Goal: Browse casually

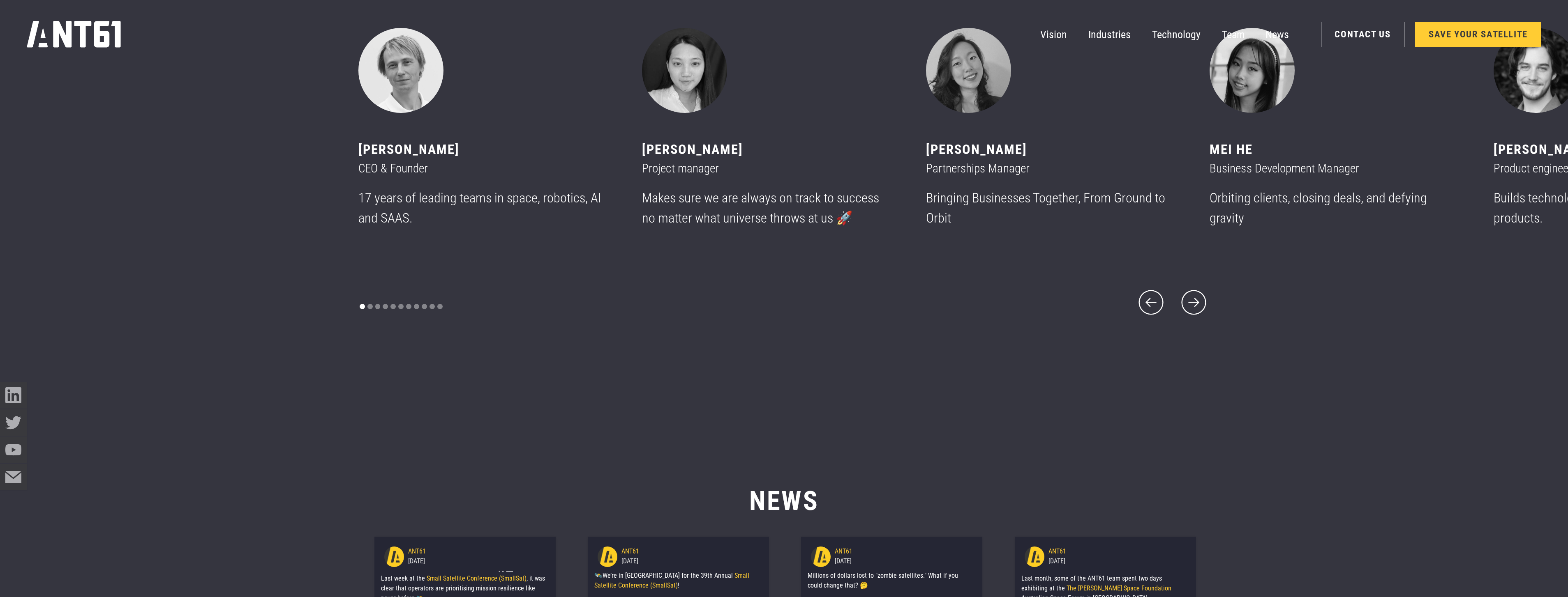
scroll to position [7311, 0]
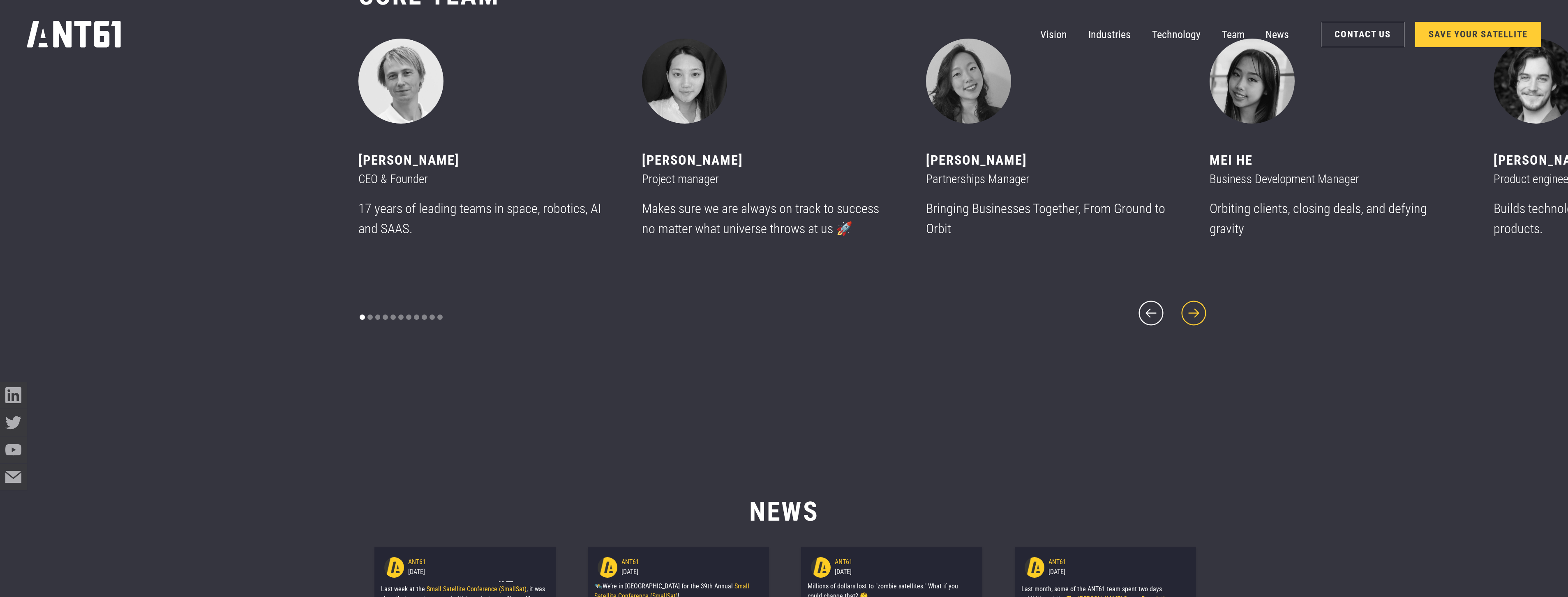
click at [1196, 302] on icon "next slide" at bounding box center [1194, 313] width 32 height 32
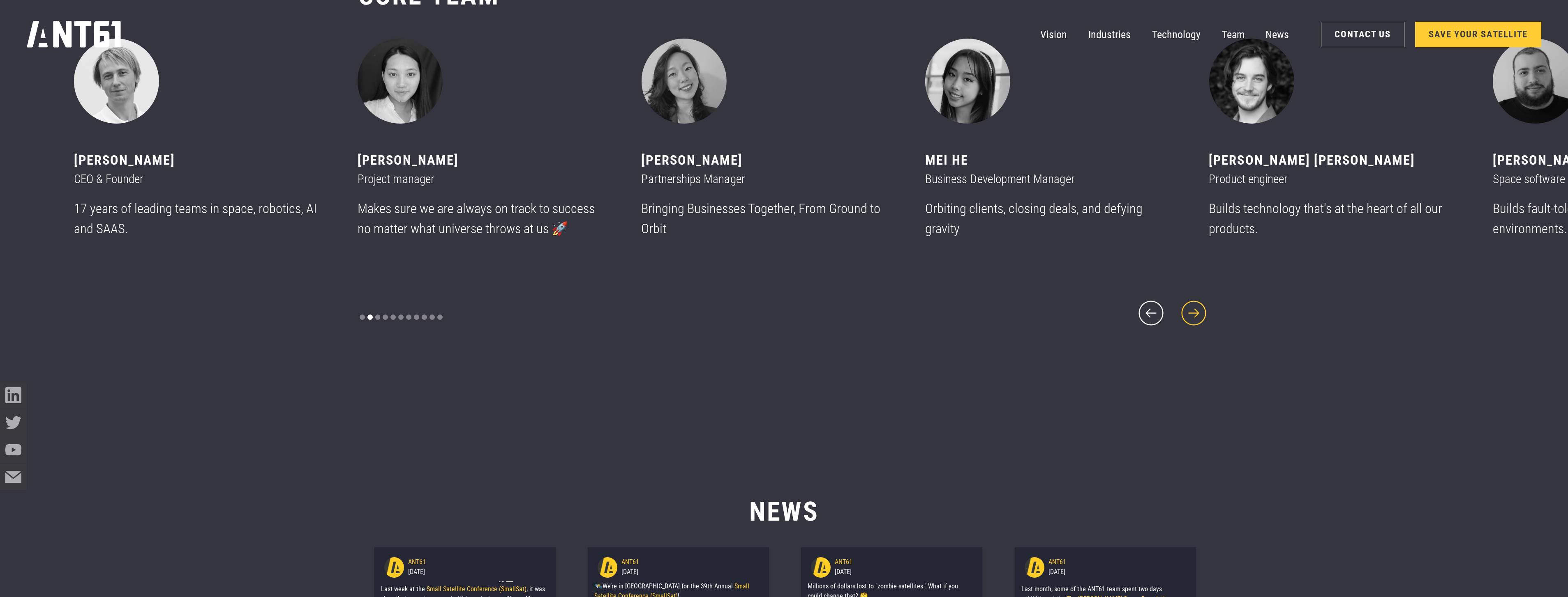
click at [1196, 302] on icon "next slide" at bounding box center [1194, 313] width 32 height 32
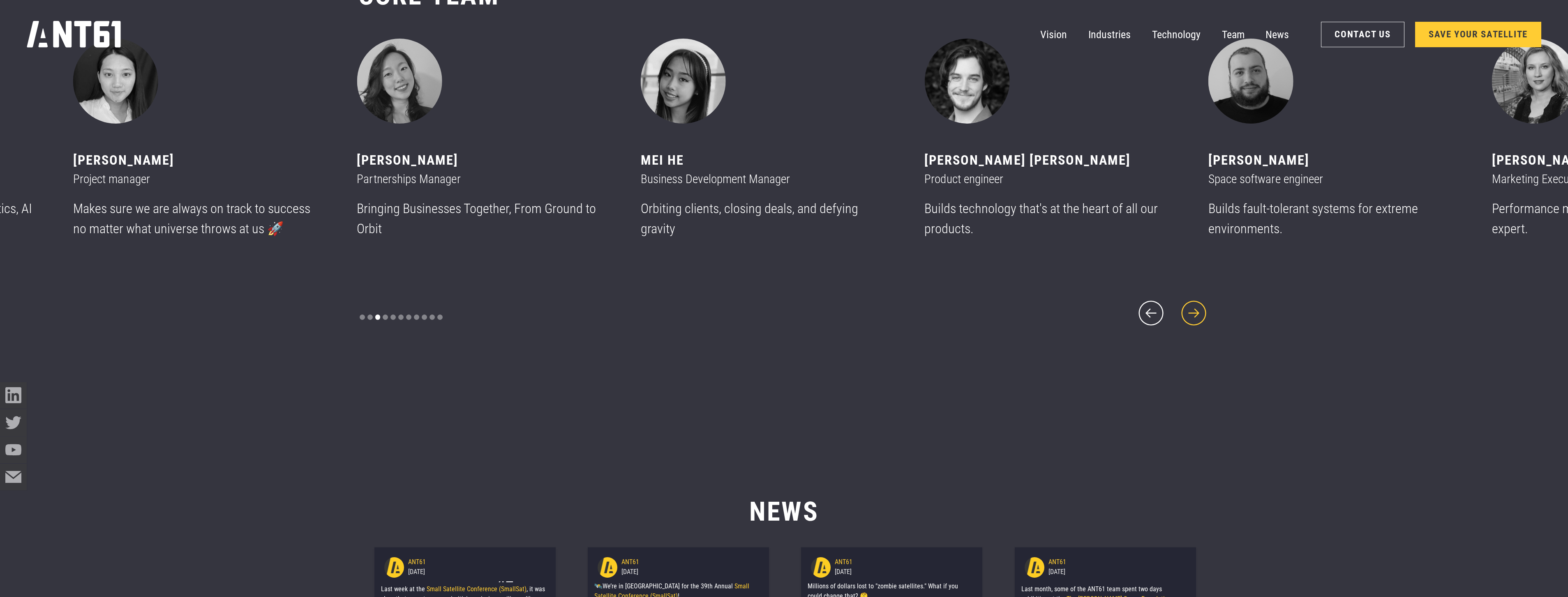
click at [1196, 302] on icon "next slide" at bounding box center [1194, 313] width 32 height 32
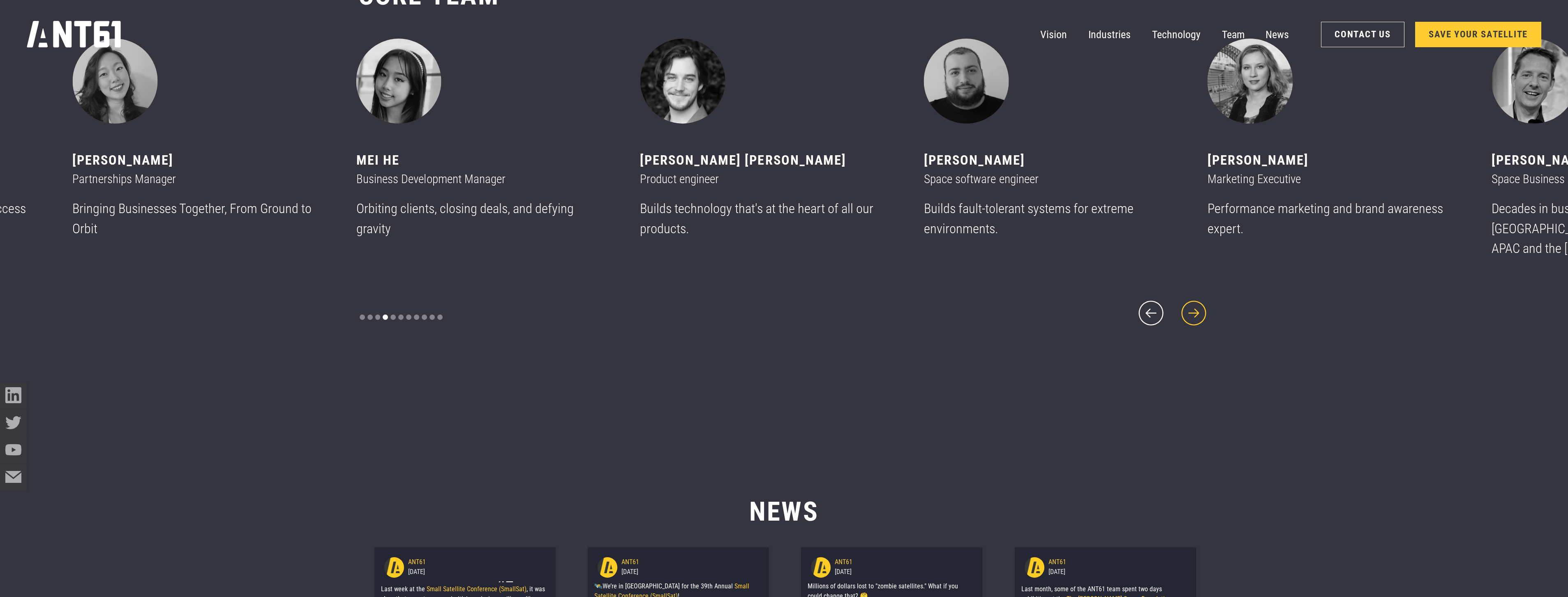
click at [1196, 302] on icon "next slide" at bounding box center [1194, 313] width 32 height 32
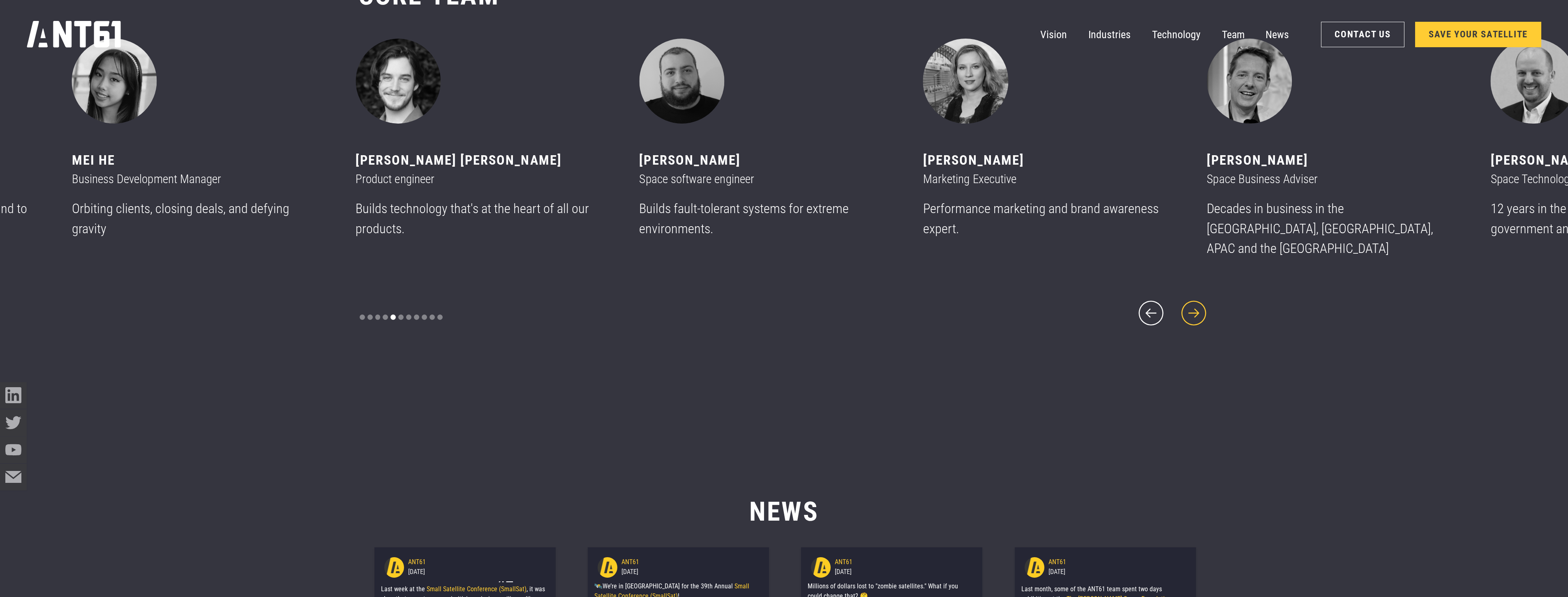
click at [1196, 302] on icon "next slide" at bounding box center [1194, 313] width 32 height 32
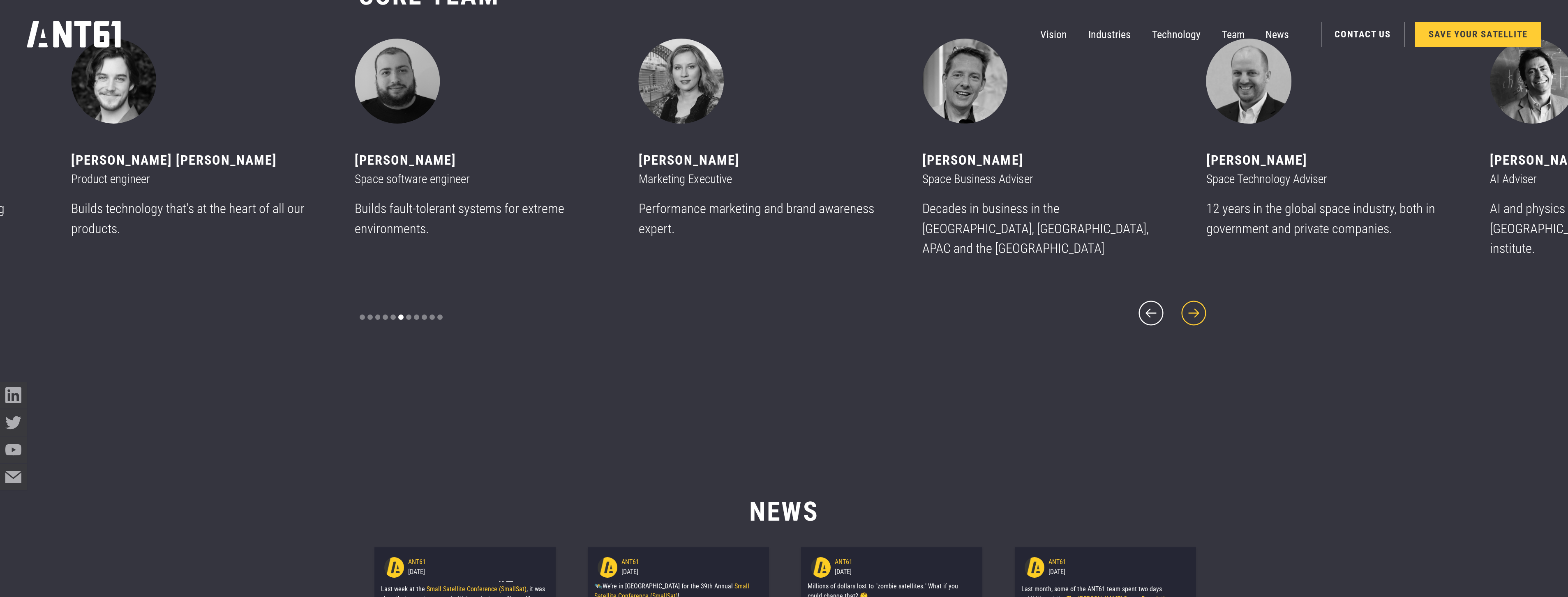
click at [1196, 302] on icon "next slide" at bounding box center [1194, 313] width 32 height 32
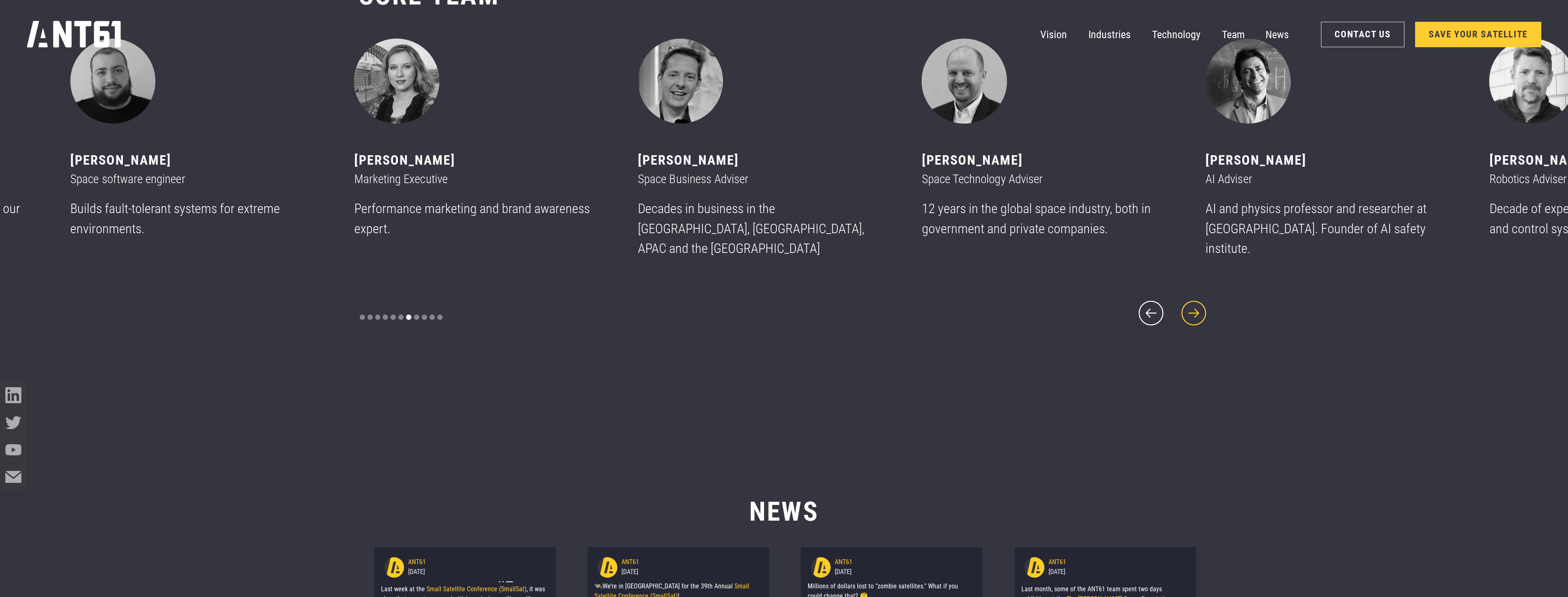
click at [1196, 302] on icon "next slide" at bounding box center [1194, 313] width 32 height 32
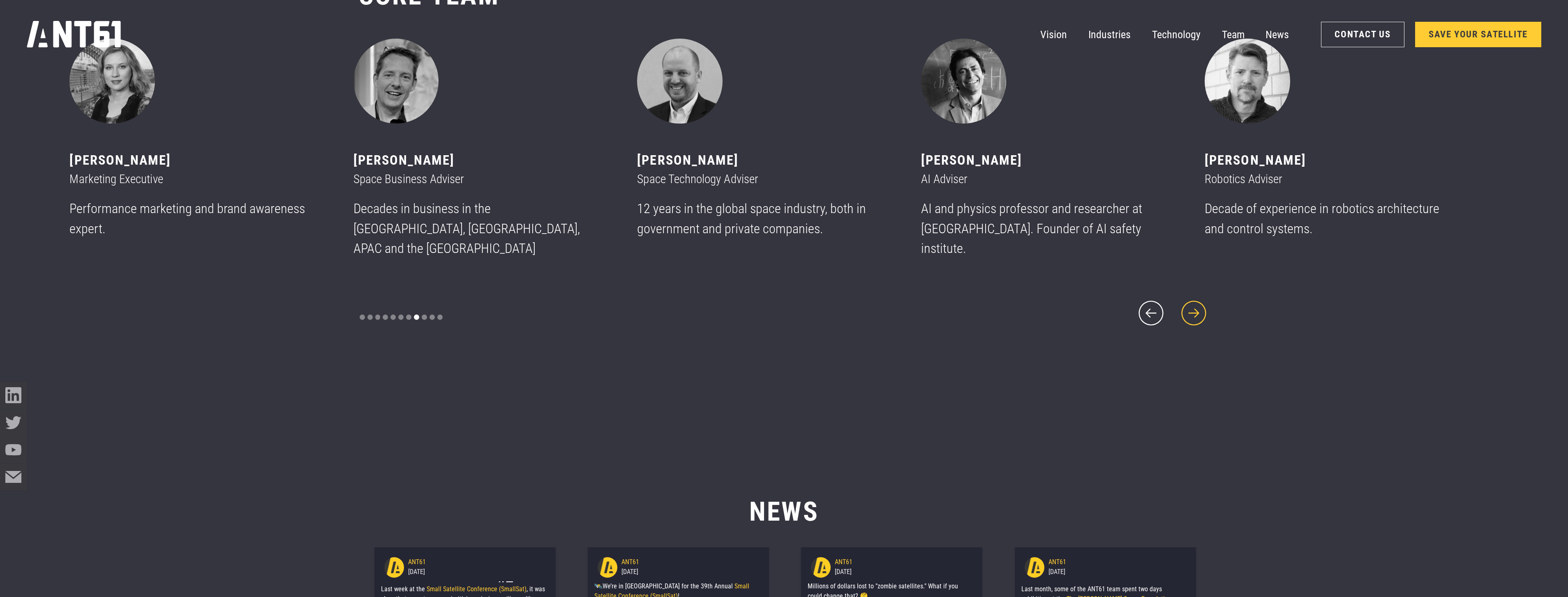
click at [1196, 302] on icon "next slide" at bounding box center [1194, 313] width 32 height 32
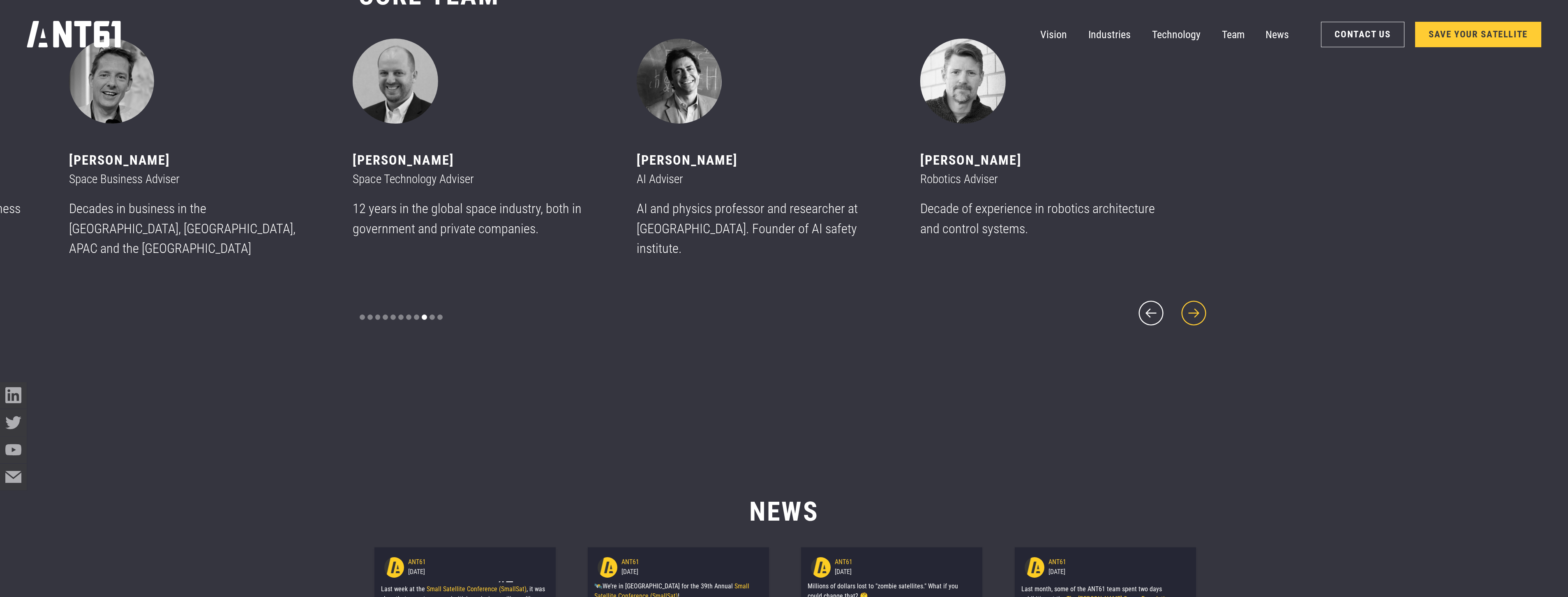
click at [1196, 302] on icon "next slide" at bounding box center [1194, 313] width 32 height 32
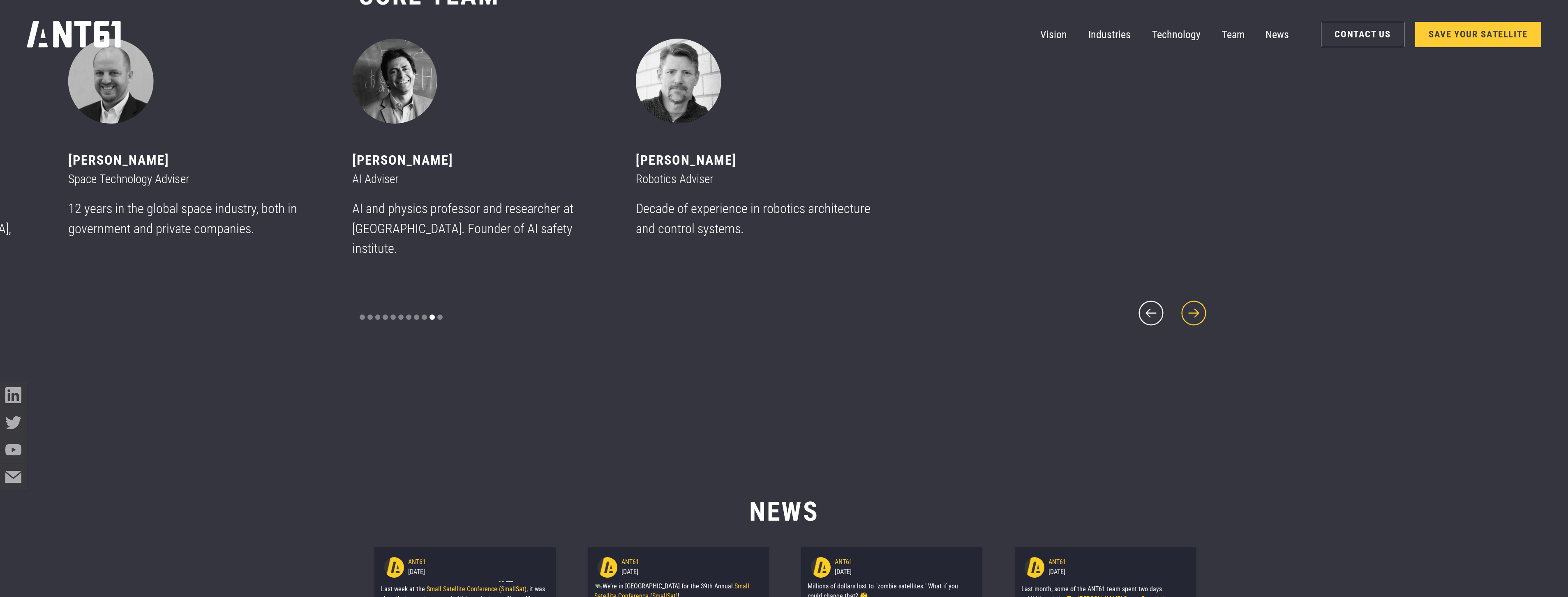
click at [1196, 302] on icon "next slide" at bounding box center [1194, 313] width 32 height 32
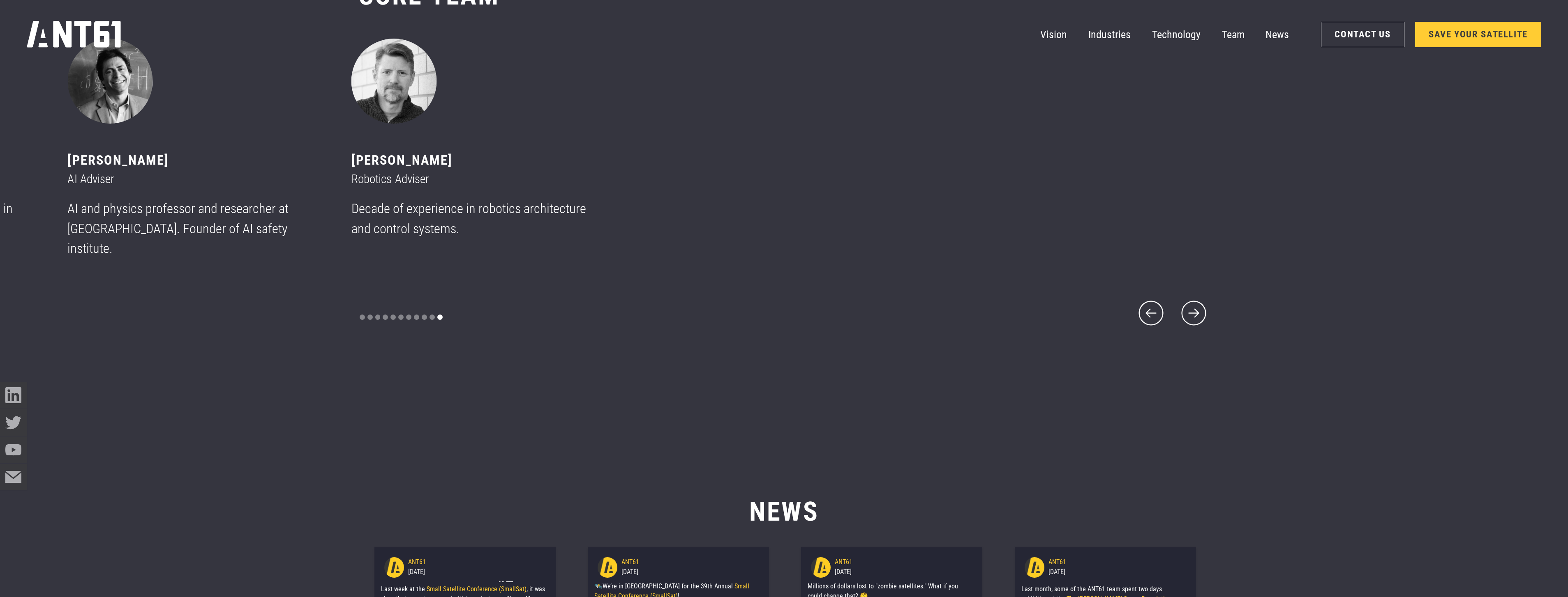
scroll to position [7646, 0]
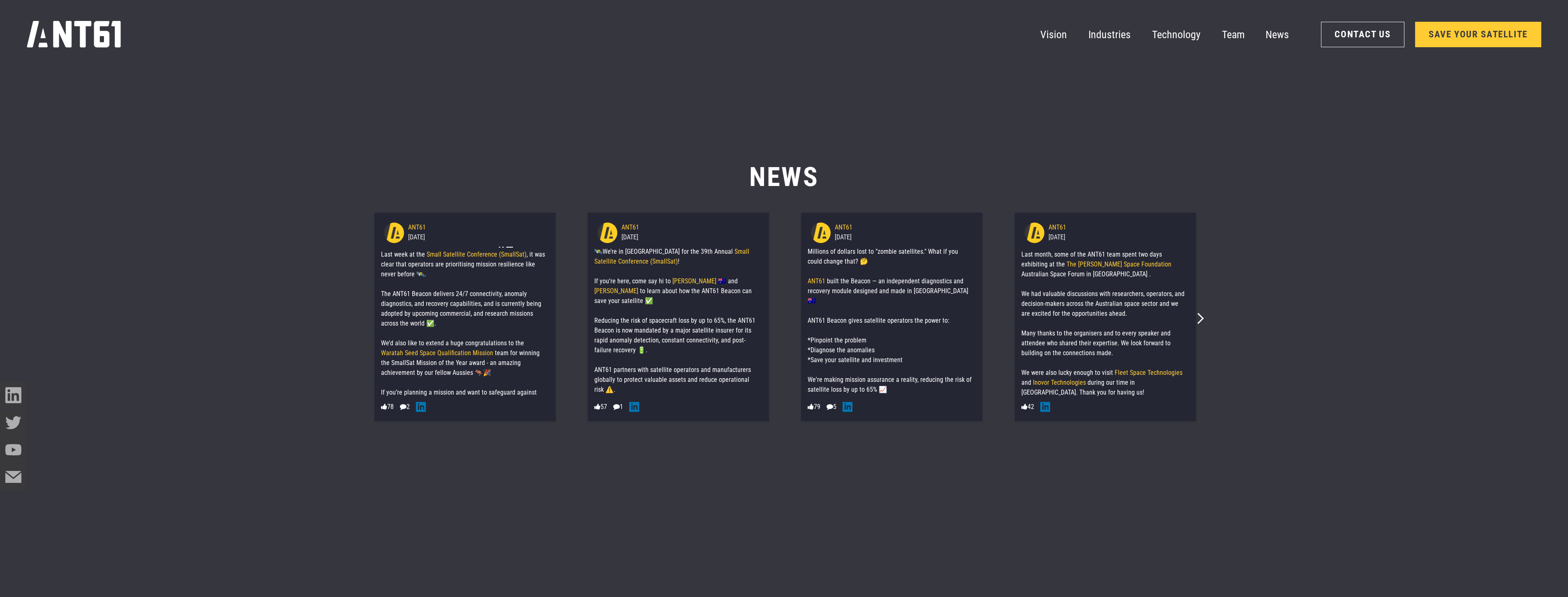
click at [1284, 271] on section "News 236e811c9ce51d764a1689595b477b1c25e19a8275a511fd953287da237170fe 37.85 Unt…" at bounding box center [784, 417] width 1568 height 597
